Goal: Check status

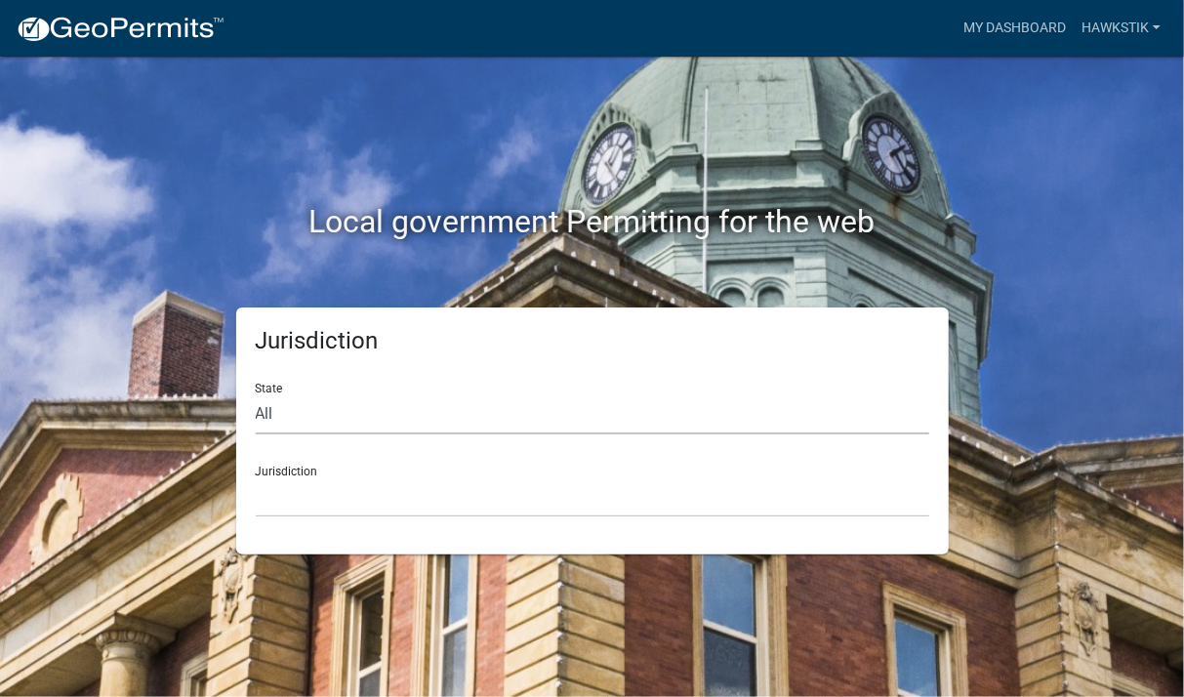
click at [256, 394] on select "All [US_STATE] [US_STATE] [US_STATE] [US_STATE] [US_STATE] [US_STATE] [US_STATE…" at bounding box center [592, 414] width 673 height 40
select select "[US_STATE]"
click option "[US_STATE]" at bounding box center [0, 0] width 0 height 0
click at [256, 477] on select "[GEOGRAPHIC_DATA], [US_STATE] [GEOGRAPHIC_DATA], [US_STATE] [GEOGRAPHIC_DATA], …" at bounding box center [592, 497] width 673 height 40
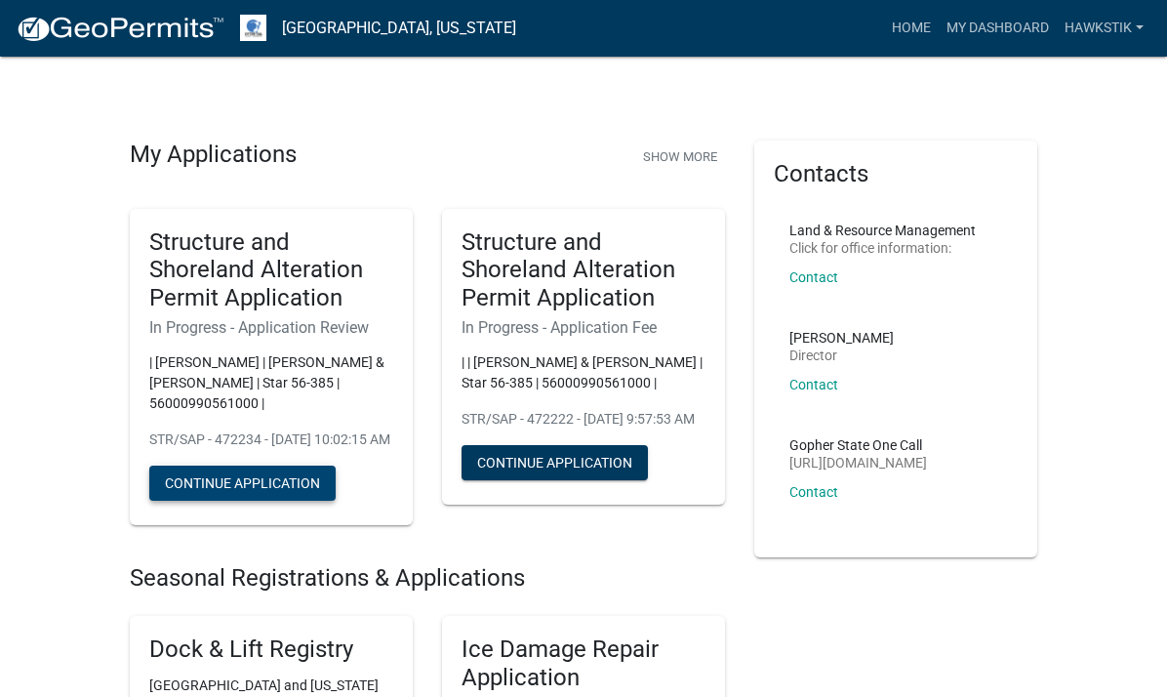
click at [218, 465] on button "Continue Application" at bounding box center [242, 482] width 186 height 35
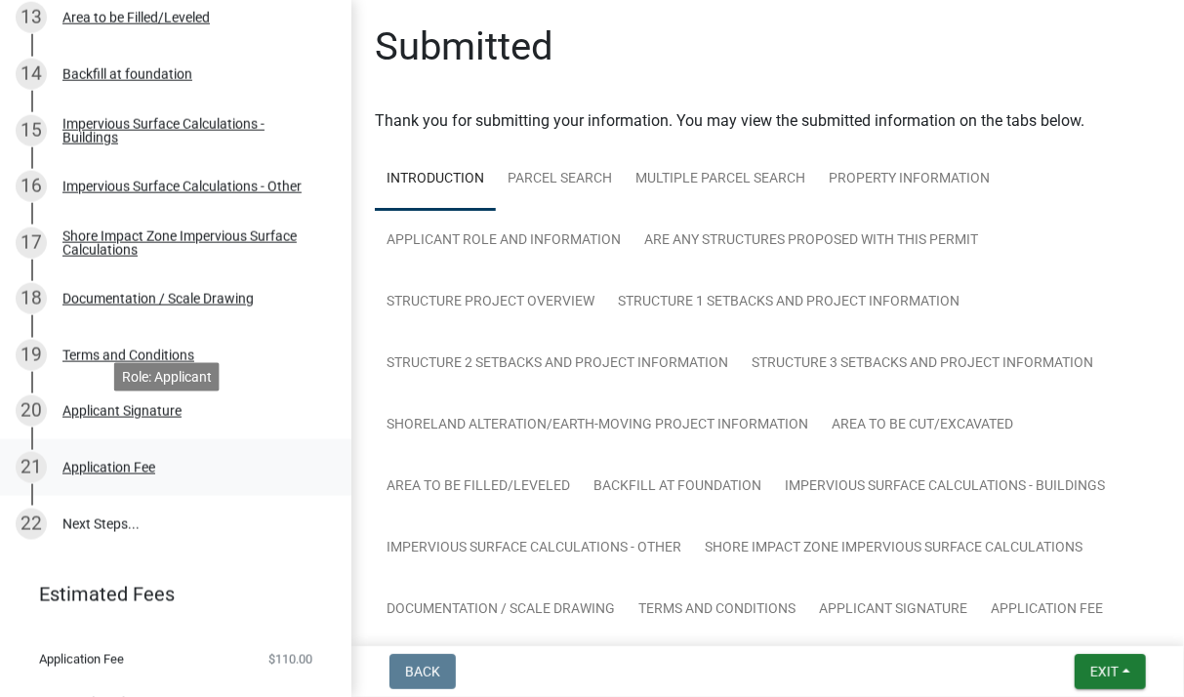
scroll to position [1087, 0]
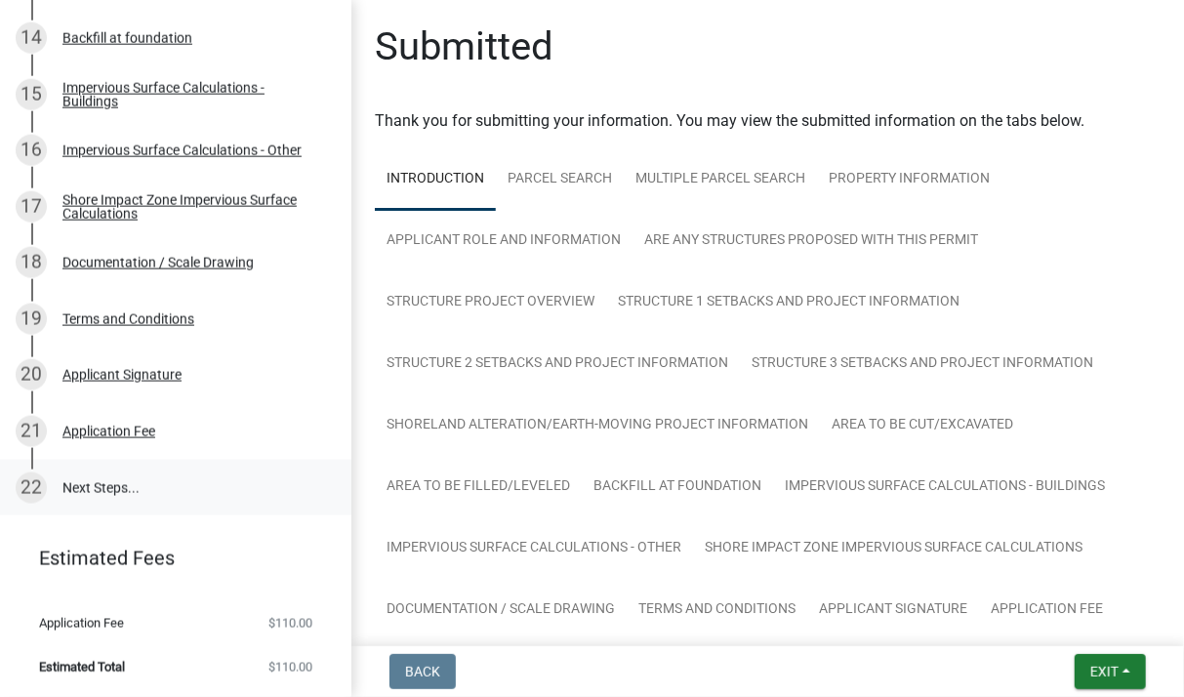
click at [126, 486] on link "22 Next Steps..." at bounding box center [175, 488] width 351 height 57
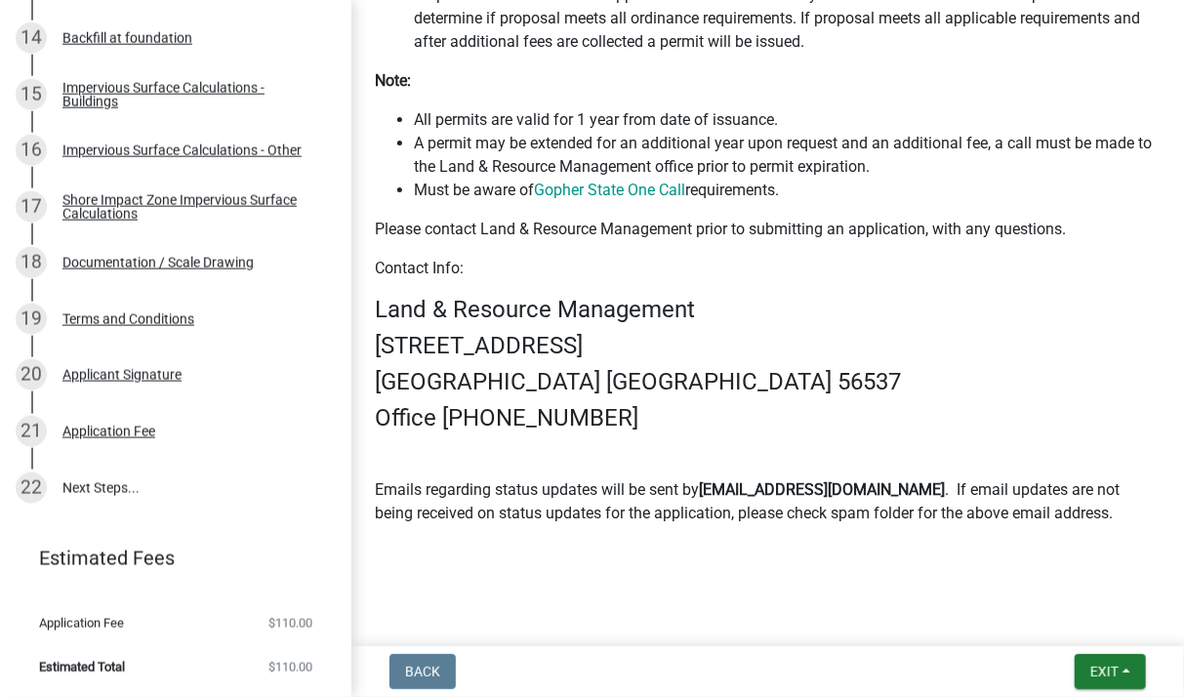
scroll to position [1252, 0]
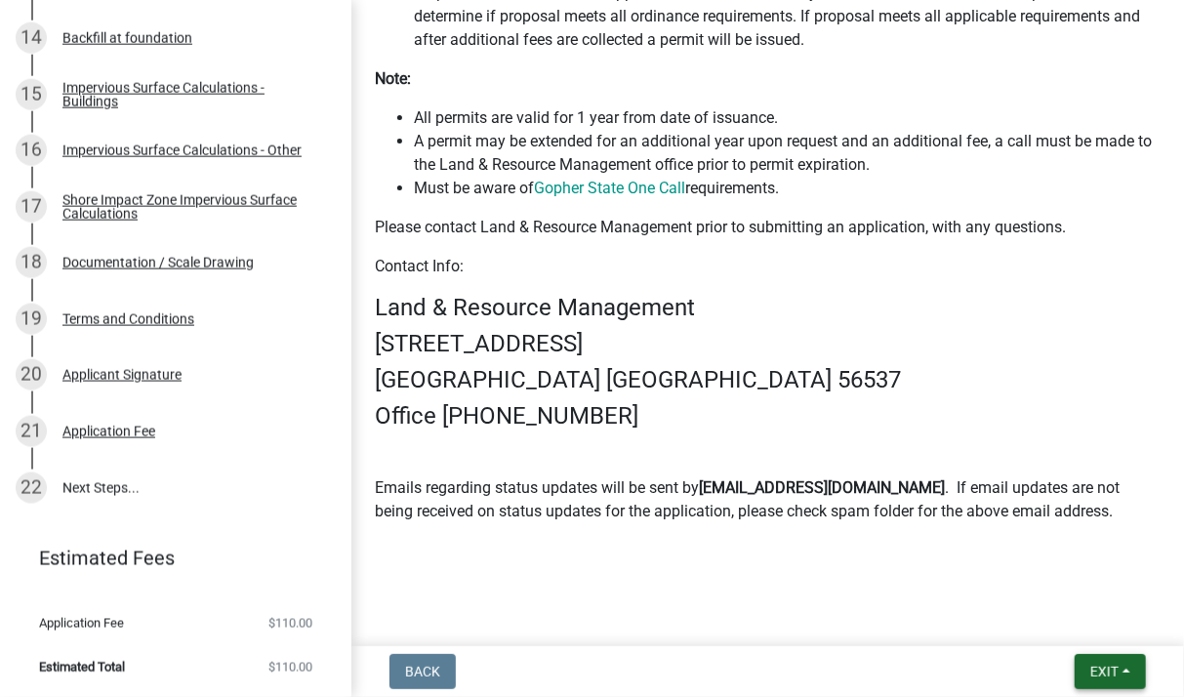
click at [1082, 667] on button "Exit" at bounding box center [1109, 671] width 71 height 35
click at [609, 506] on p "Emails regarding status updates will be sent by [EMAIL_ADDRESS][DOMAIN_NAME] . …" at bounding box center [768, 499] width 786 height 47
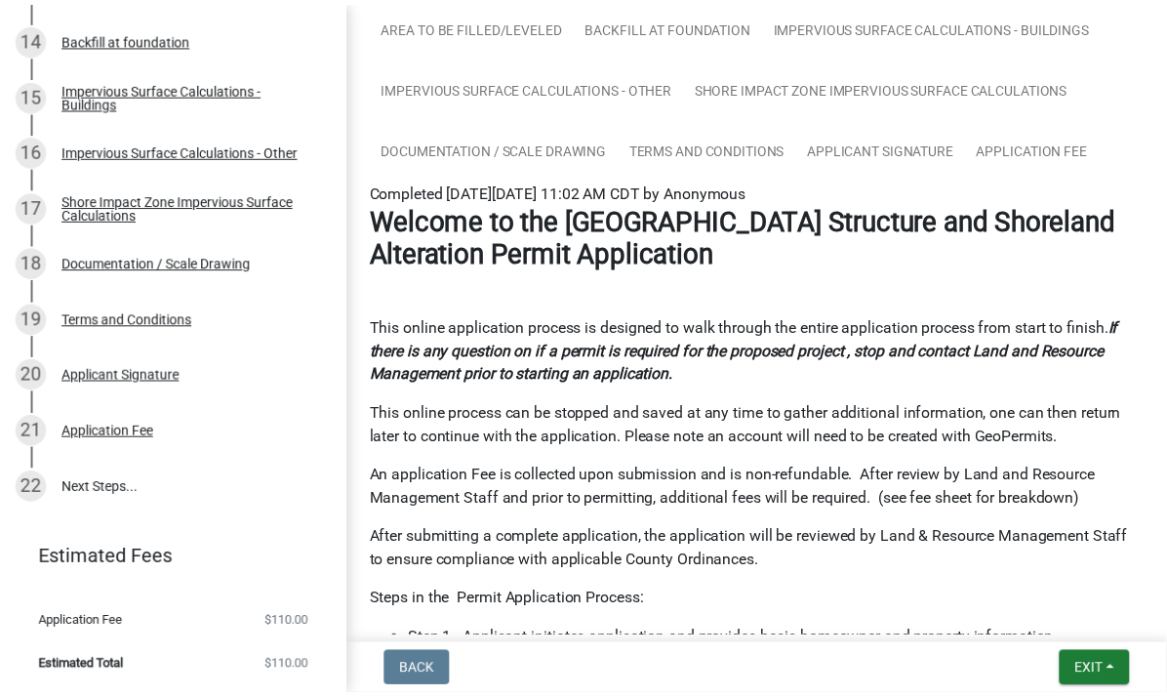
scroll to position [0, 0]
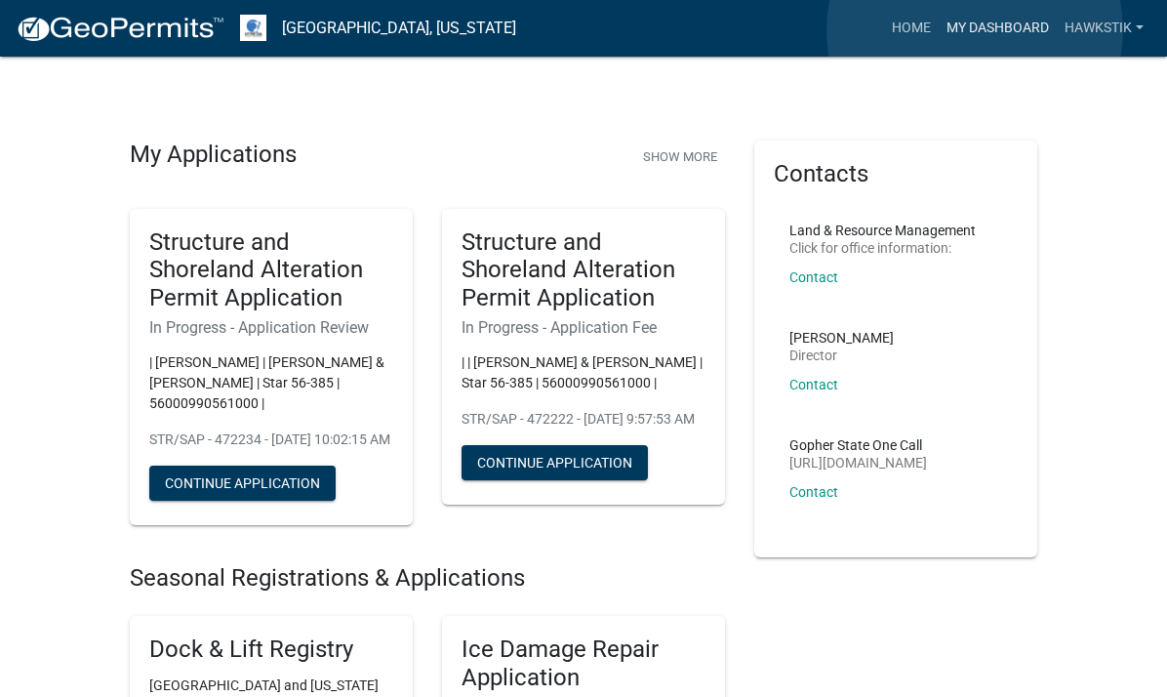
click at [975, 30] on link "My Dashboard" at bounding box center [998, 28] width 118 height 37
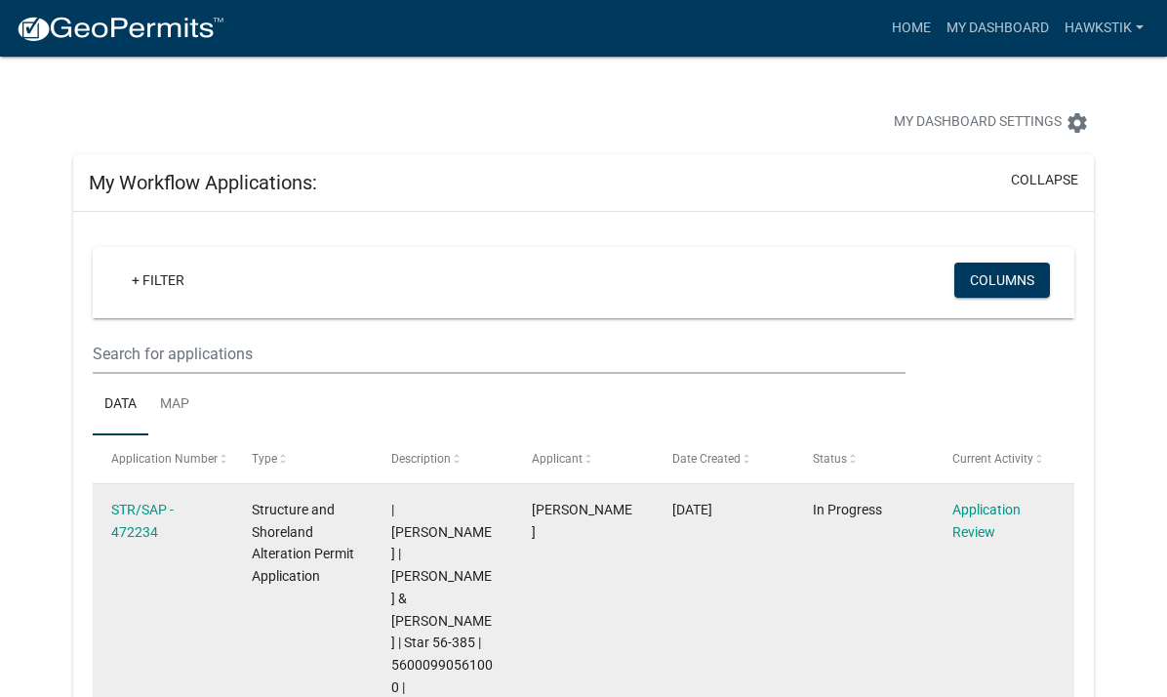
click at [763, 585] on datatable-body-cell "[DATE]" at bounding box center [724, 598] width 141 height 228
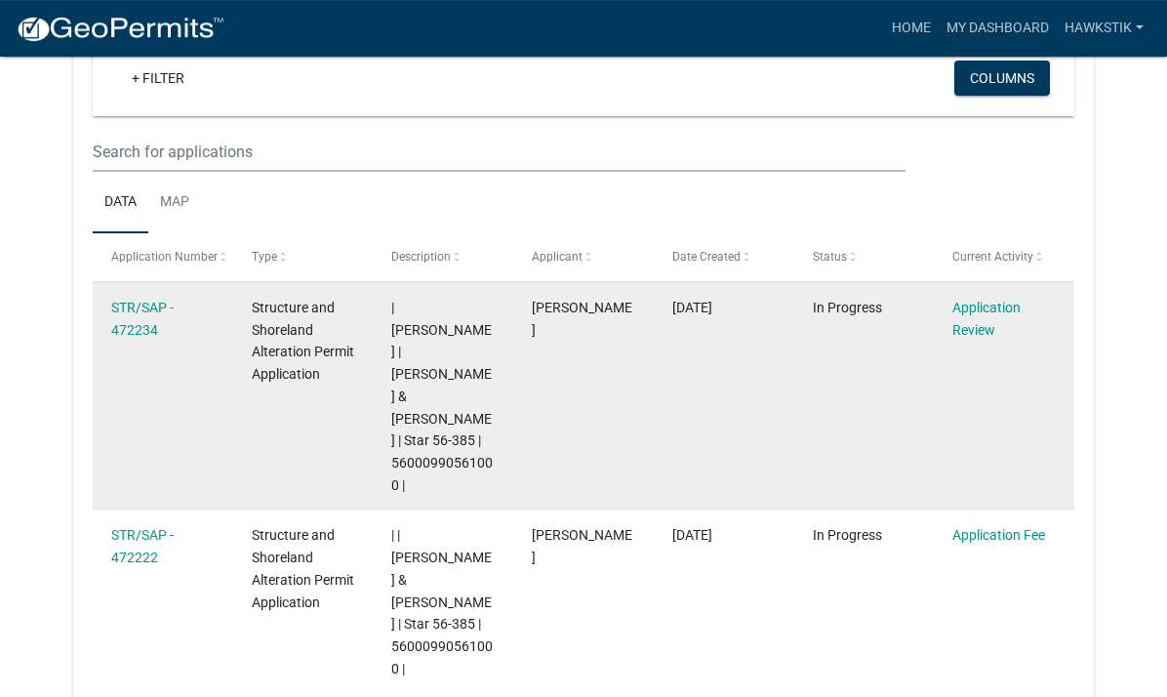
scroll to position [203, 0]
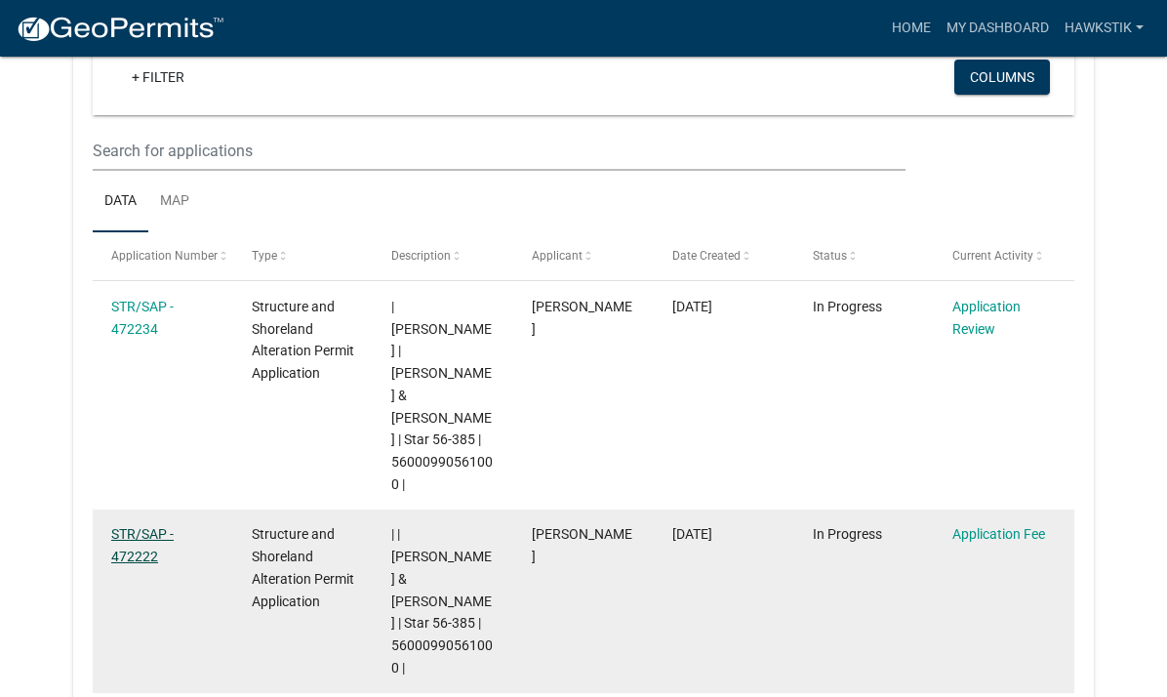
click at [128, 535] on link "STR/SAP - 472222" at bounding box center [142, 545] width 62 height 38
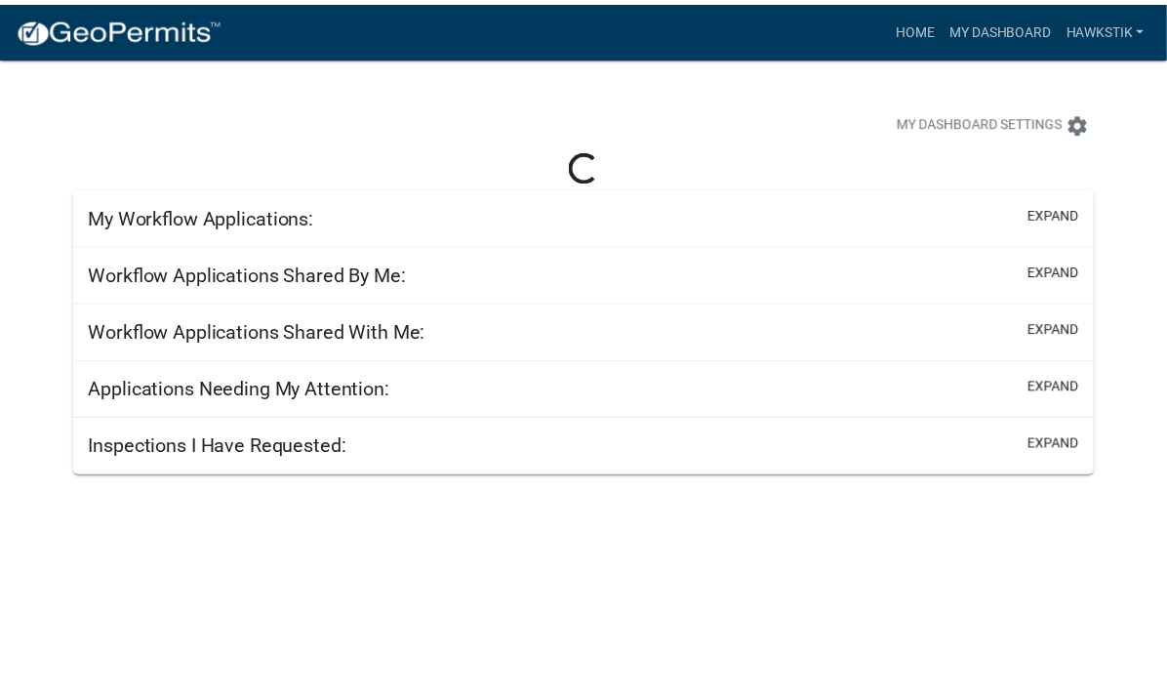
scroll to position [57, 0]
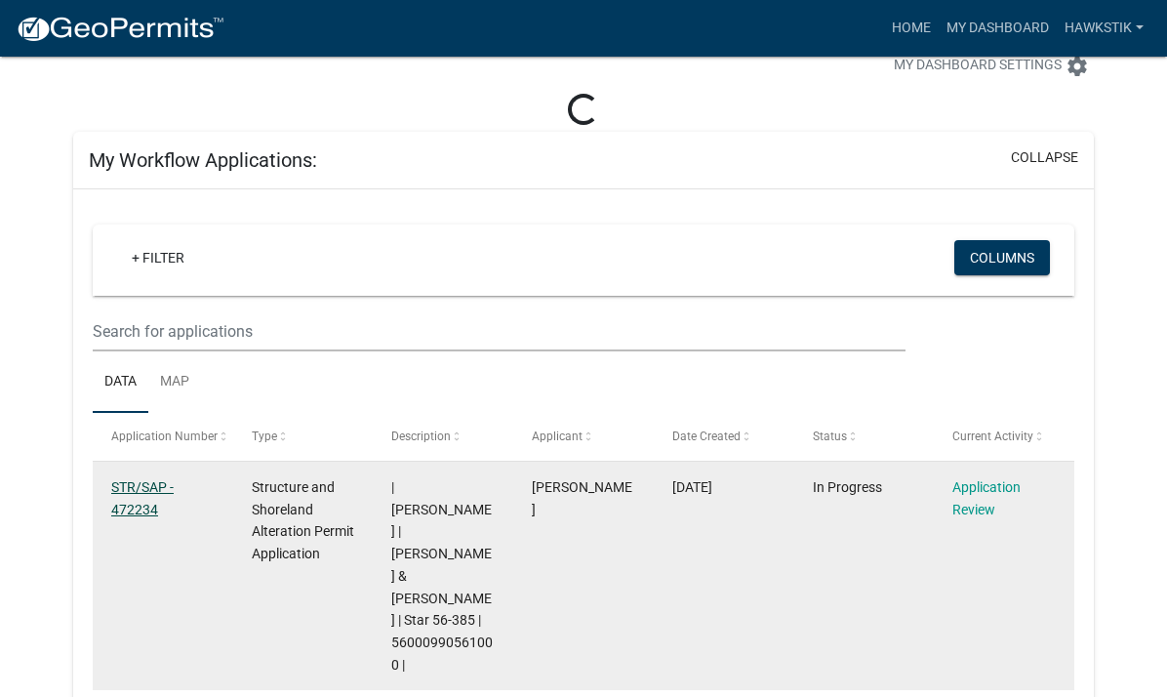
click at [139, 481] on link "STR/SAP - 472234" at bounding box center [142, 498] width 62 height 38
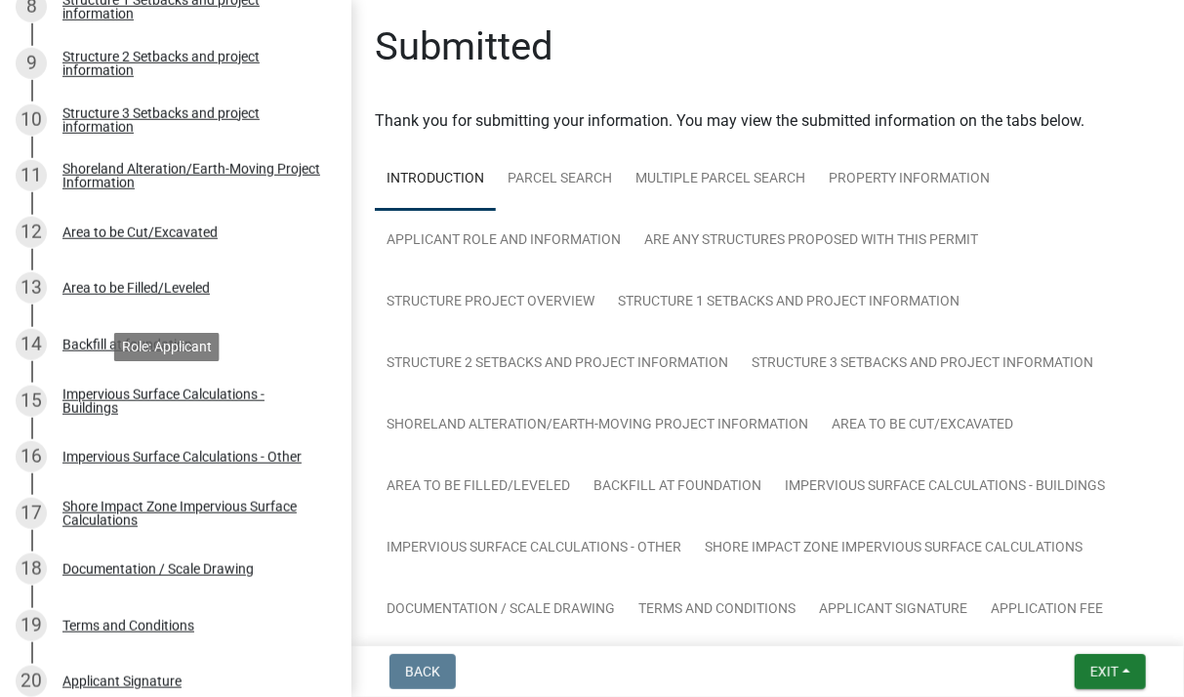
scroll to position [1087, 0]
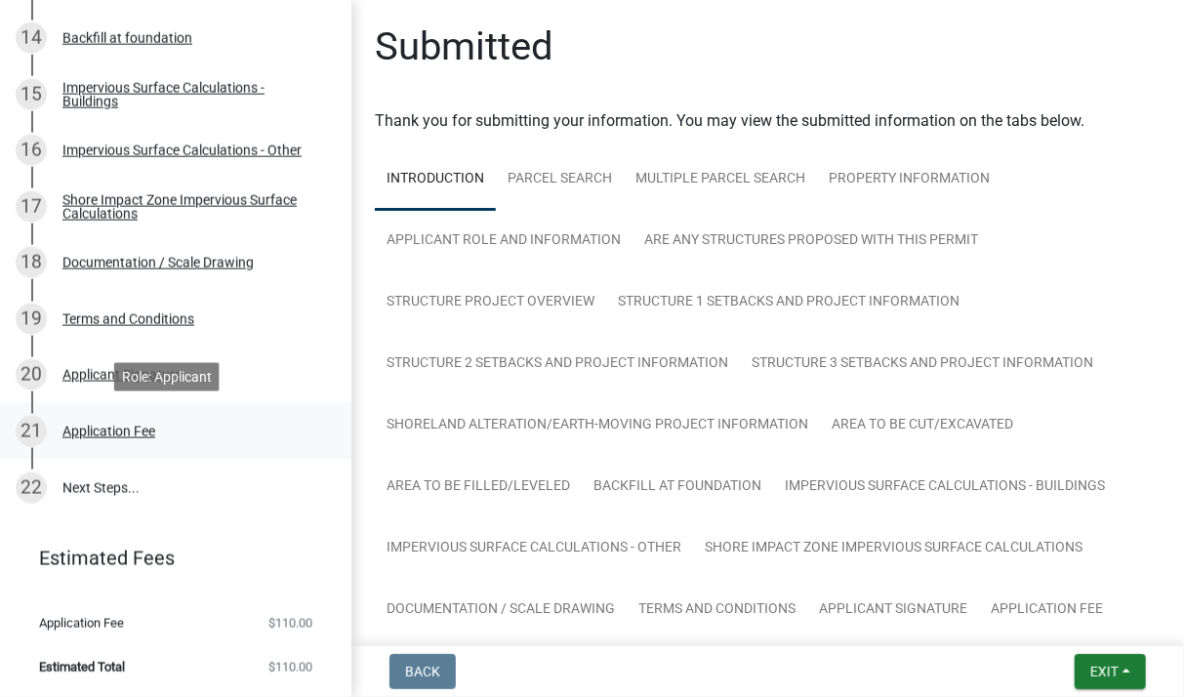
click at [289, 430] on div "21 Application Fee" at bounding box center [168, 431] width 304 height 31
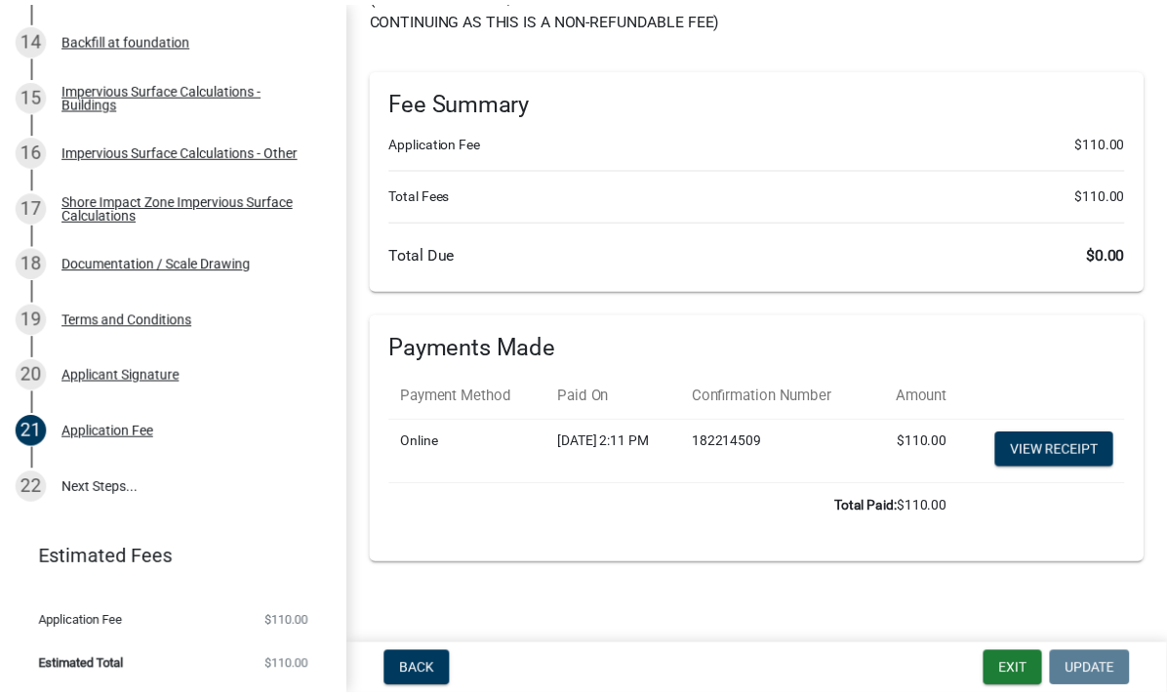
scroll to position [0, 0]
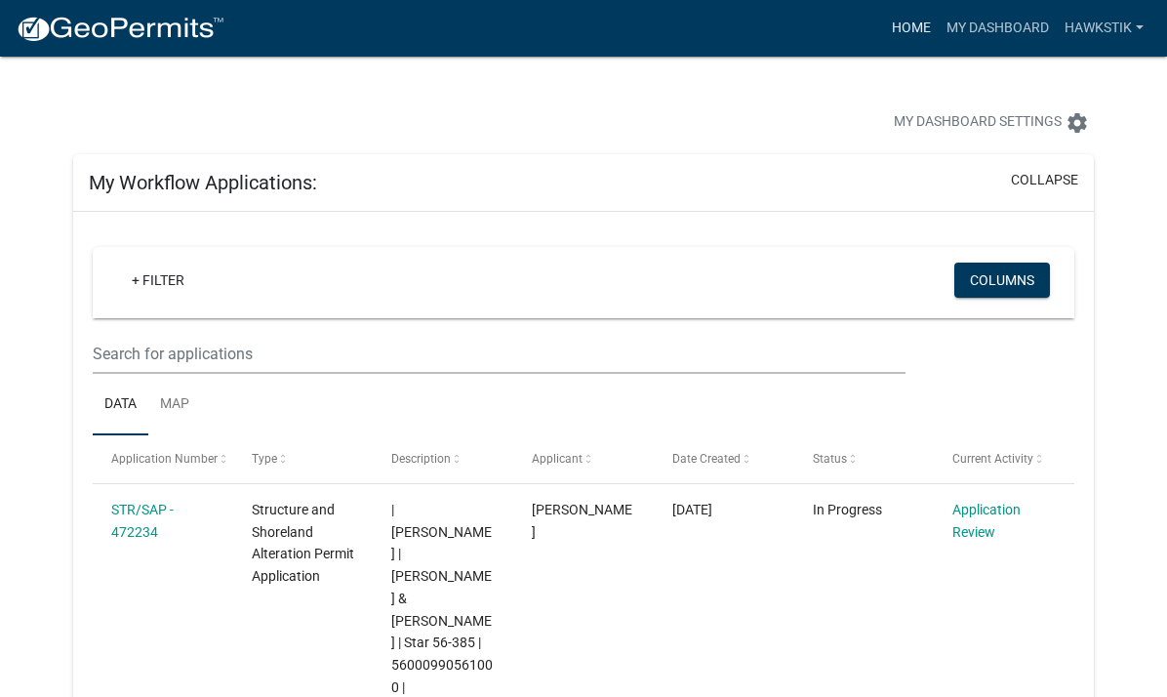
click at [910, 33] on link "Home" at bounding box center [911, 28] width 55 height 37
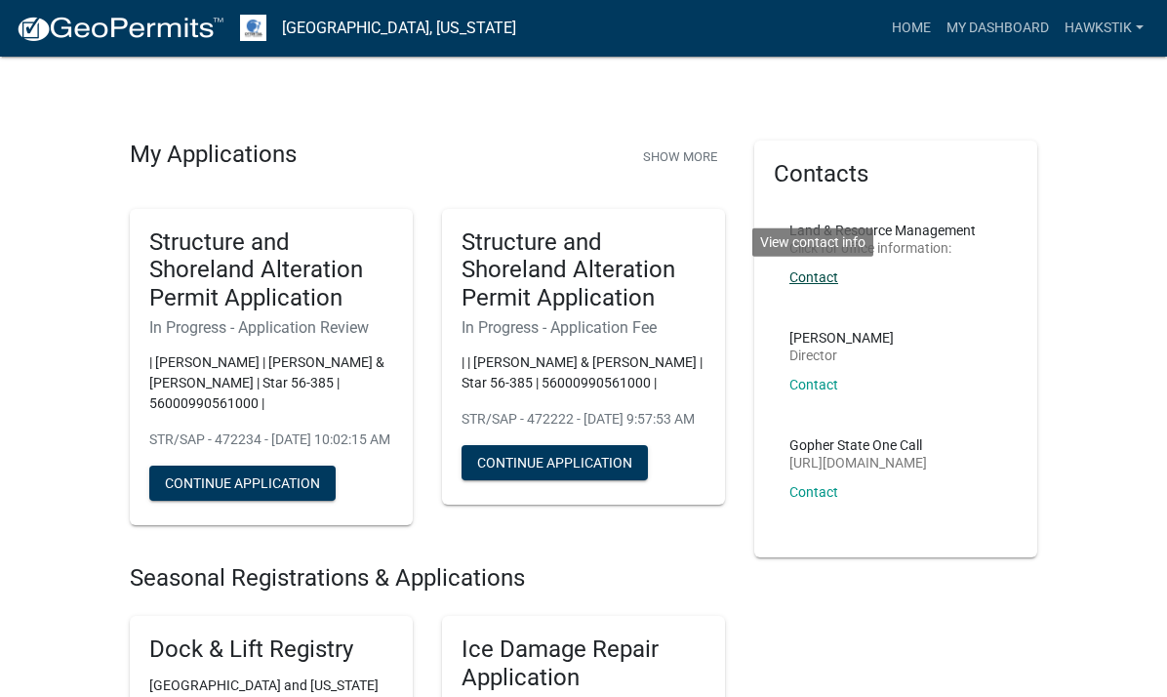
click at [838, 272] on link "Contact" at bounding box center [813, 277] width 49 height 16
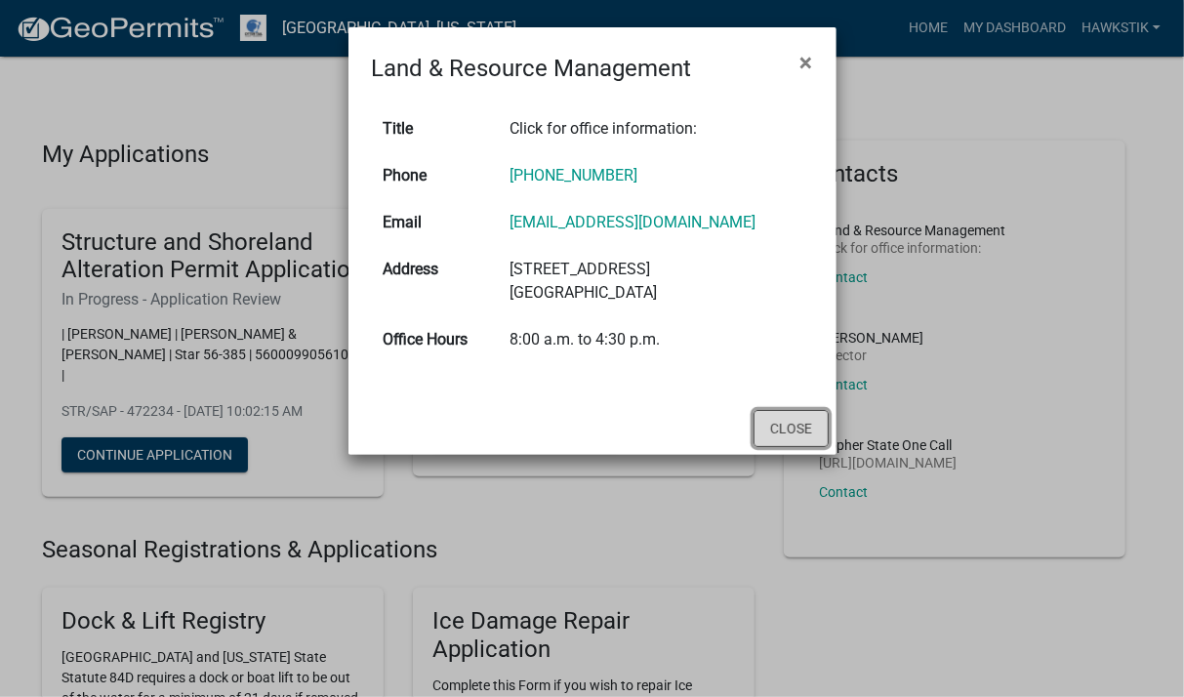
click at [791, 425] on button "Close" at bounding box center [790, 428] width 75 height 37
